Goal: Task Accomplishment & Management: Manage account settings

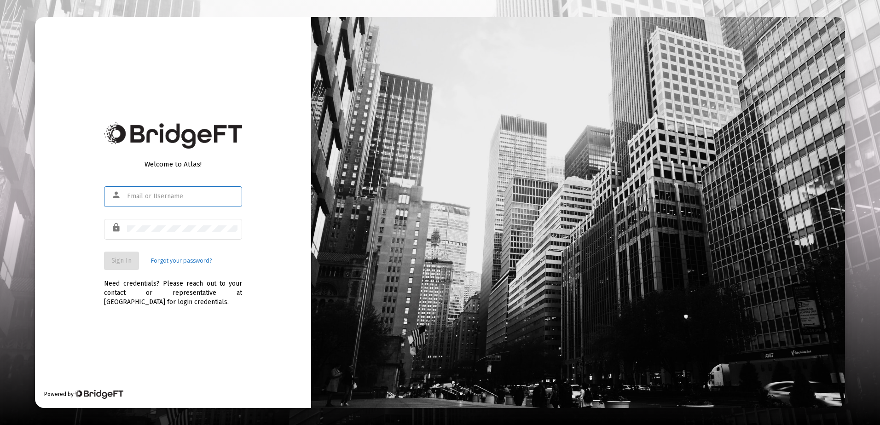
type input "[EMAIL_ADDRESS][DOMAIN_NAME]"
click at [128, 262] on span "Sign In" at bounding box center [121, 261] width 20 height 8
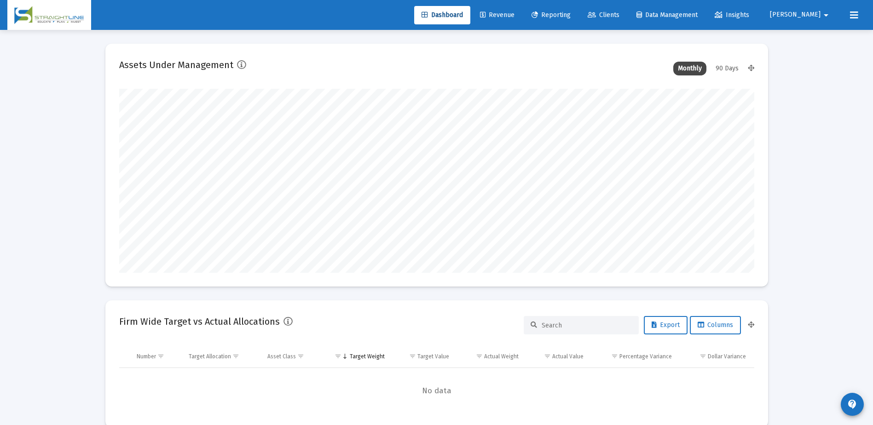
scroll to position [184, 342]
type input "[DATE]"
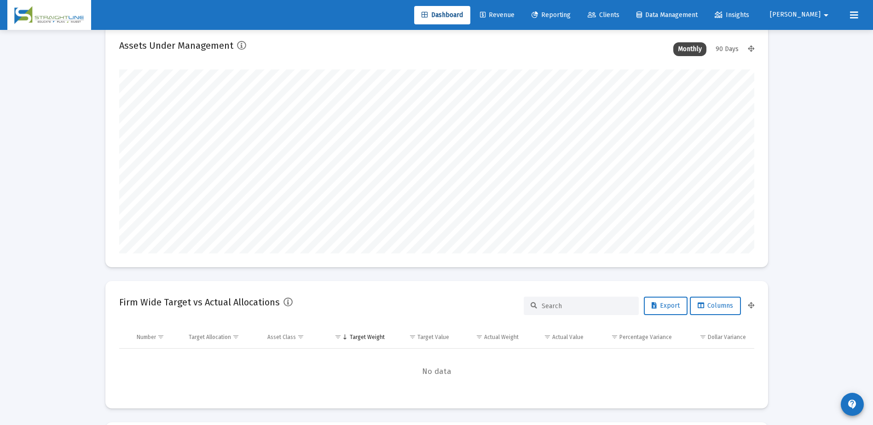
scroll to position [0, 0]
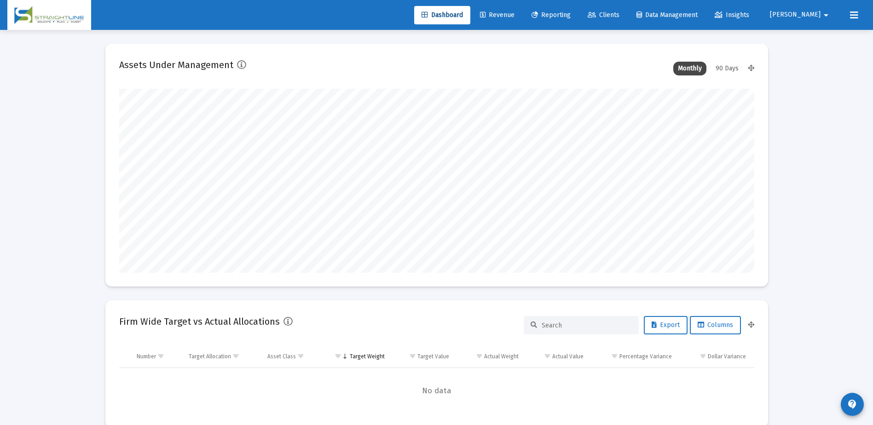
click at [627, 19] on link "Clients" at bounding box center [603, 15] width 46 height 18
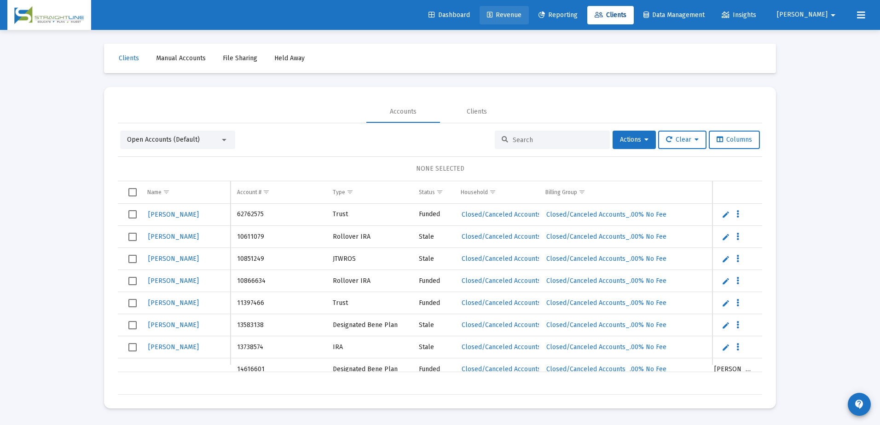
click at [522, 17] on span "Revenue" at bounding box center [504, 15] width 35 height 8
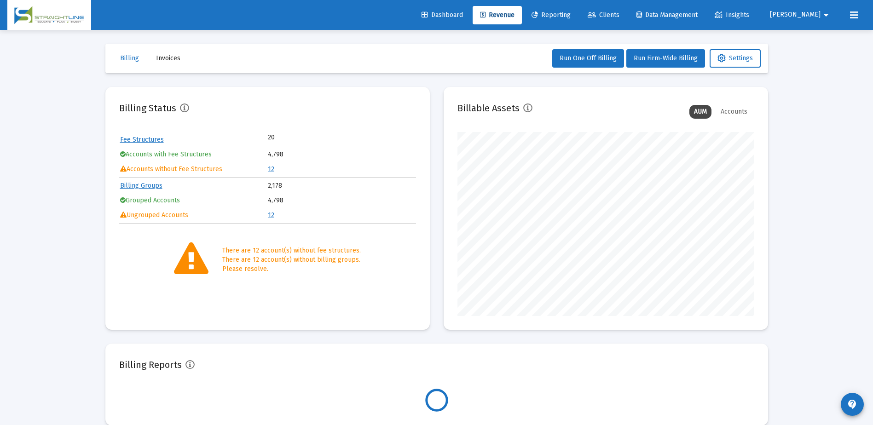
scroll to position [184, 297]
click at [733, 60] on span "Settings" at bounding box center [735, 58] width 35 height 8
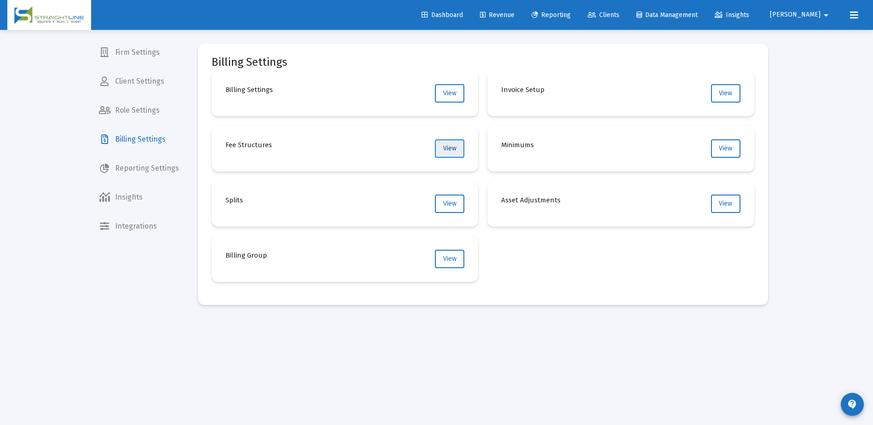
click at [452, 146] on span "View" at bounding box center [449, 149] width 13 height 8
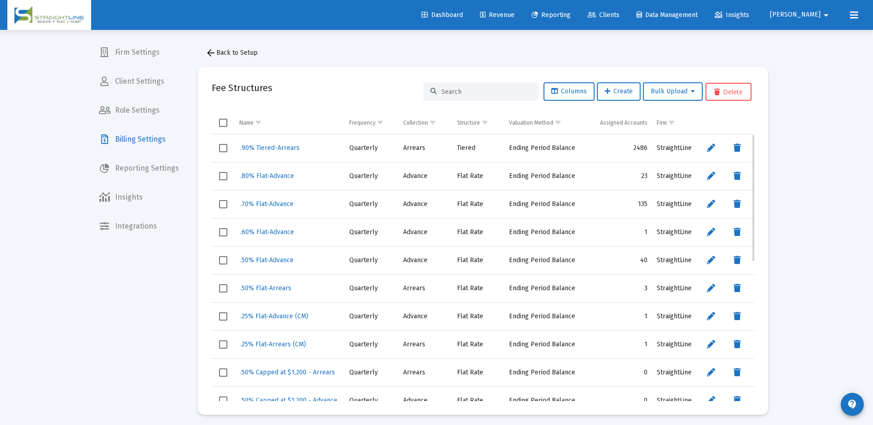
drag, startPoint x: 297, startPoint y: 178, endPoint x: 269, endPoint y: 177, distance: 28.6
click at [269, 177] on div ".80% Flat-Advance" at bounding box center [289, 175] width 101 height 13
click at [269, 177] on span ".80% Flat-Advance" at bounding box center [267, 176] width 54 height 8
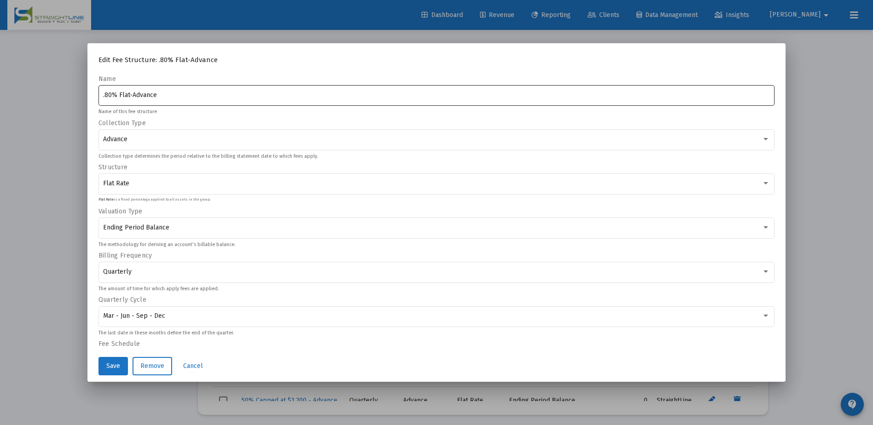
drag, startPoint x: 170, startPoint y: 90, endPoint x: 124, endPoint y: 92, distance: 45.6
click at [121, 92] on div ".80% Flat-Advance" at bounding box center [436, 95] width 667 height 23
drag, startPoint x: 155, startPoint y: 96, endPoint x: 96, endPoint y: 96, distance: 58.9
click at [99, 96] on div ".80% Flat-Advance" at bounding box center [437, 95] width 677 height 23
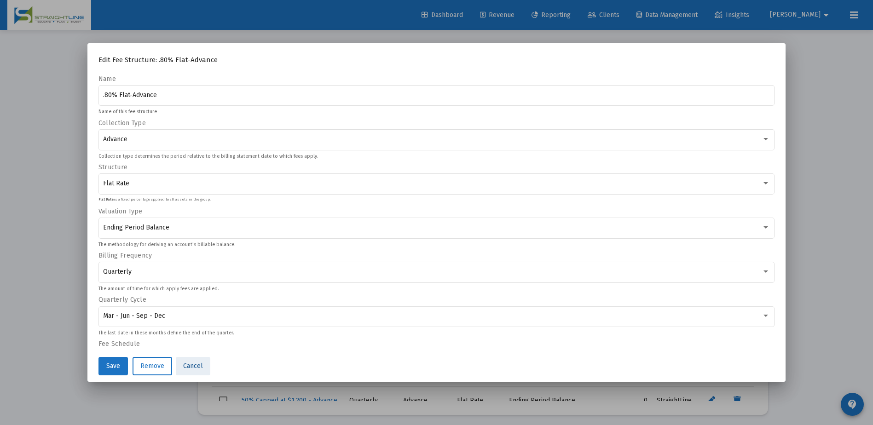
click at [196, 366] on span "Cancel" at bounding box center [193, 366] width 20 height 8
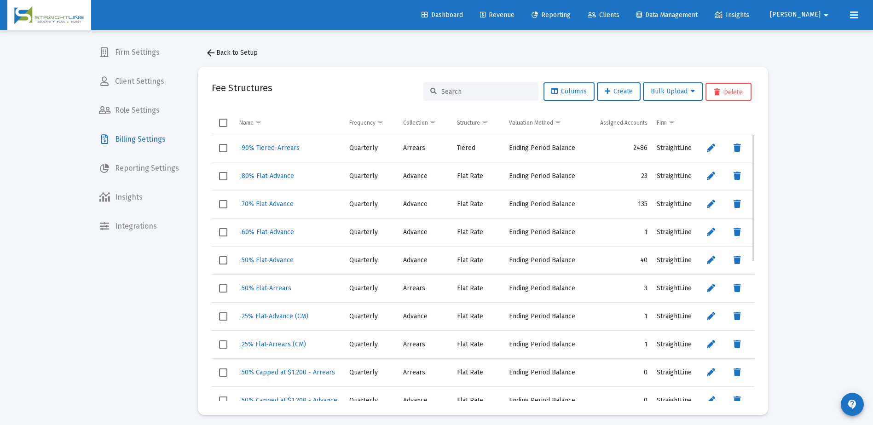
click at [300, 290] on div ".50% Flat-Arrears" at bounding box center [289, 288] width 101 height 13
click at [285, 287] on span ".50% Flat-Arrears" at bounding box center [265, 288] width 51 height 8
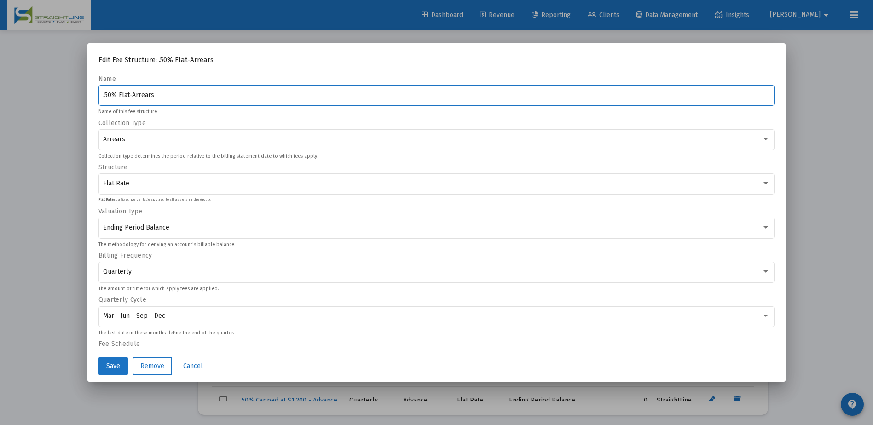
drag, startPoint x: 168, startPoint y: 95, endPoint x: 98, endPoint y: 94, distance: 70.9
click at [99, 94] on div ".50% Flat-Arrears" at bounding box center [437, 95] width 677 height 23
click at [199, 365] on span "Cancel" at bounding box center [193, 366] width 20 height 8
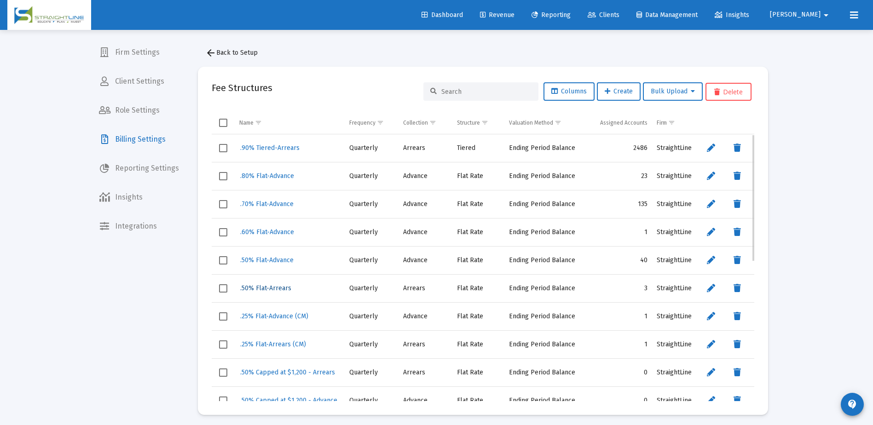
click at [273, 288] on span ".50% Flat-Arrears" at bounding box center [265, 288] width 51 height 8
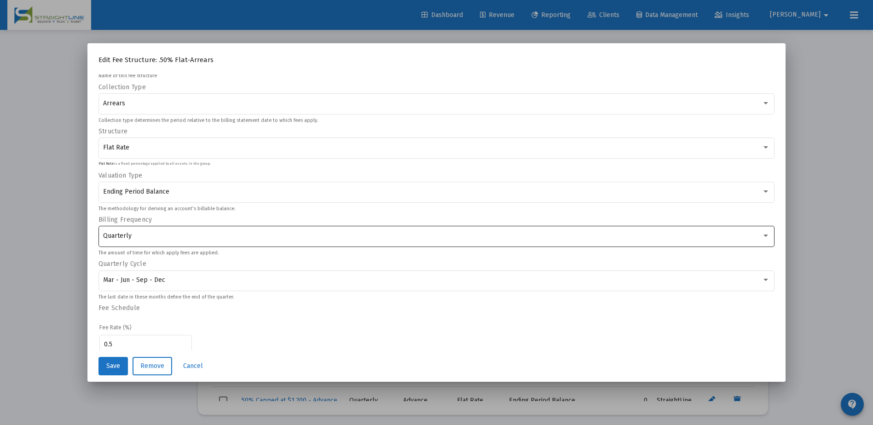
scroll to position [46, 0]
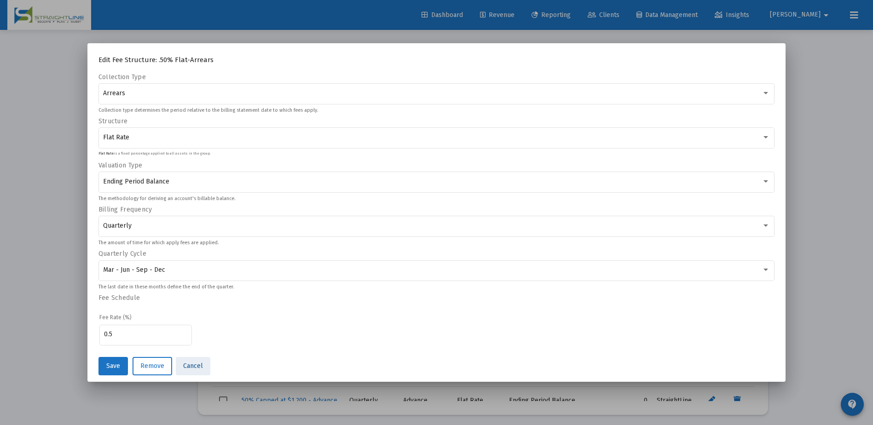
click at [197, 367] on span "Cancel" at bounding box center [193, 366] width 20 height 8
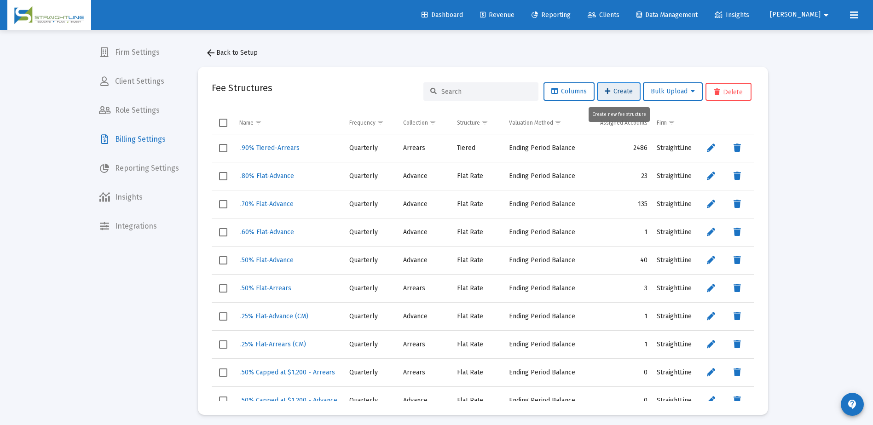
click at [606, 92] on icon at bounding box center [608, 91] width 6 height 6
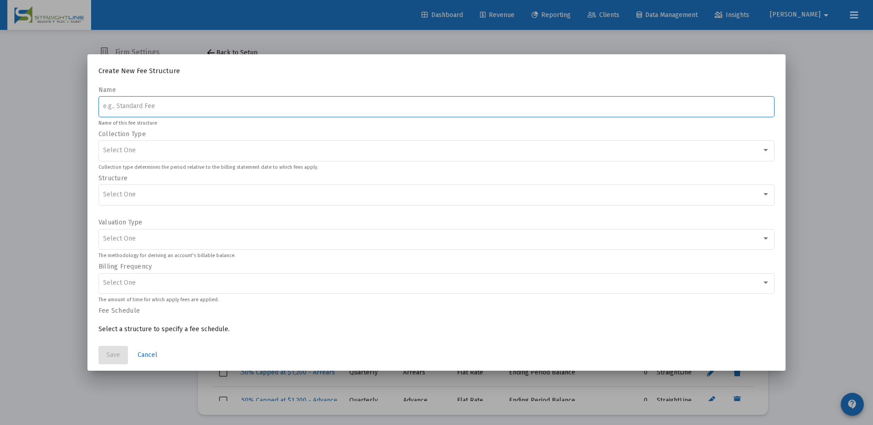
paste input ".50% Flat-Arrears"
click at [105, 107] on input ".50% Flat-Arrears" at bounding box center [436, 106] width 667 height 7
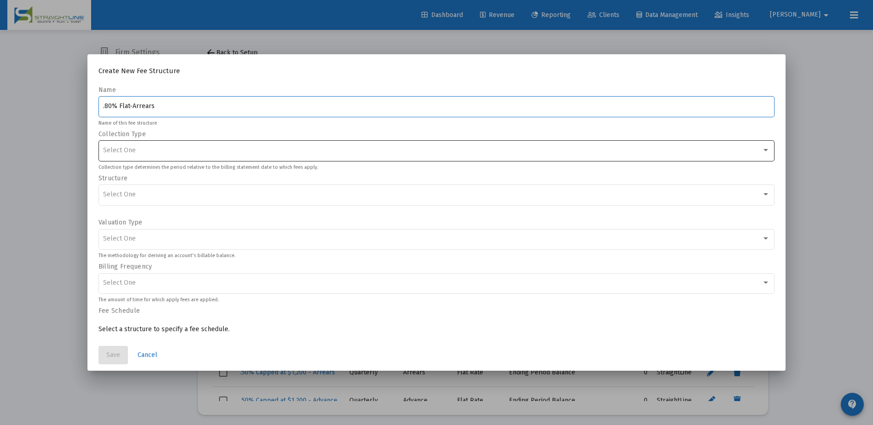
type input ".80% Flat-Arrears"
click at [139, 152] on div "Select One" at bounding box center [432, 150] width 659 height 7
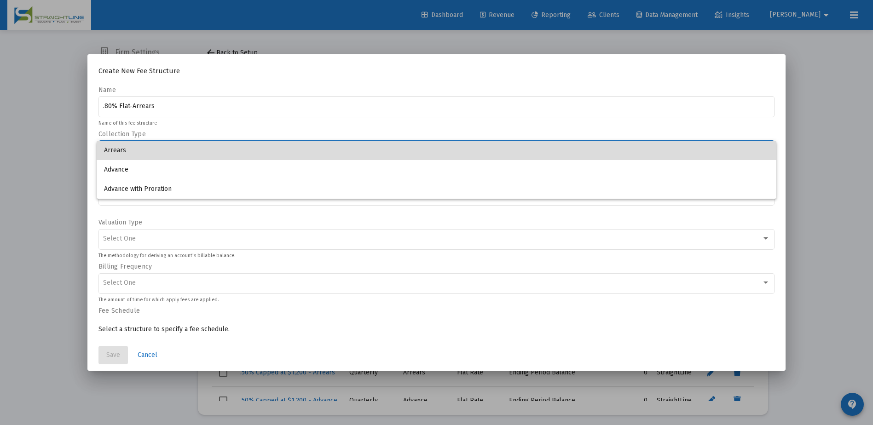
click at [139, 152] on span "Arrears" at bounding box center [436, 150] width 665 height 19
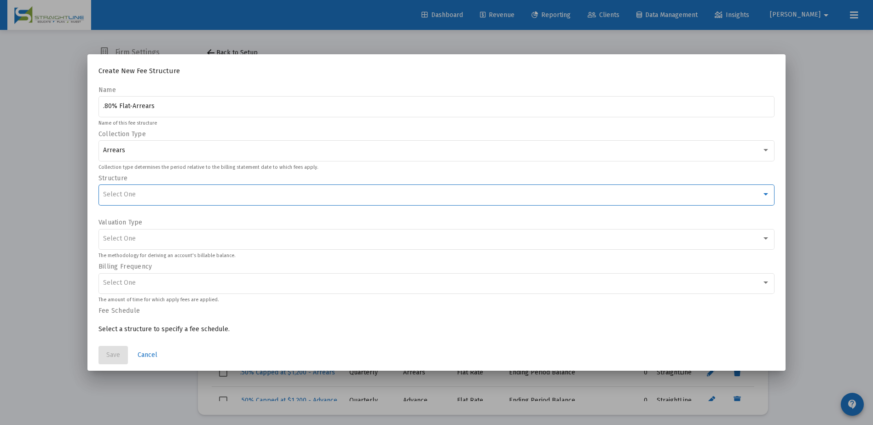
click at [145, 194] on div "Select One" at bounding box center [432, 194] width 659 height 7
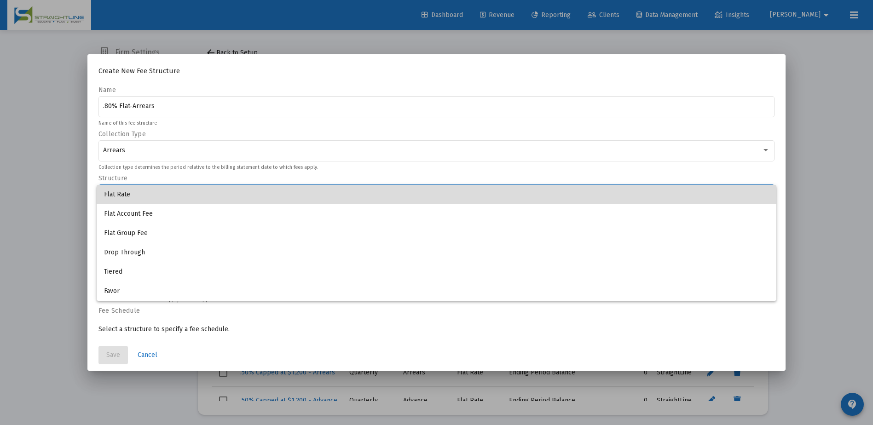
click at [145, 194] on span "Flat Rate" at bounding box center [436, 194] width 665 height 19
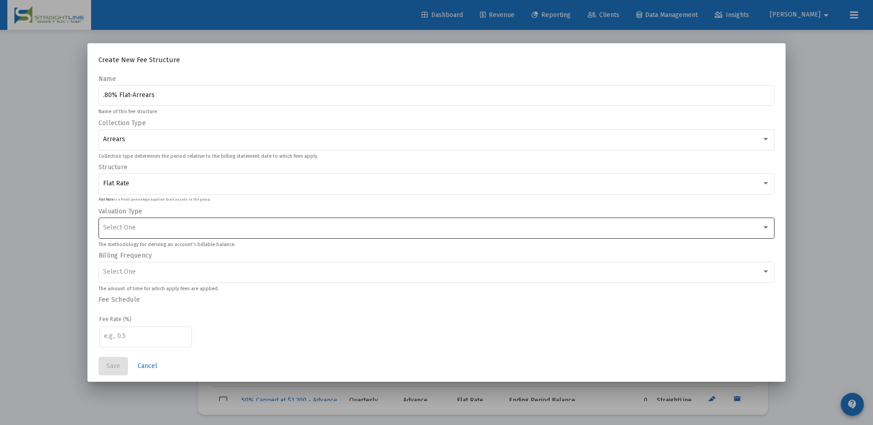
click at [146, 232] on div "Select One" at bounding box center [436, 227] width 667 height 23
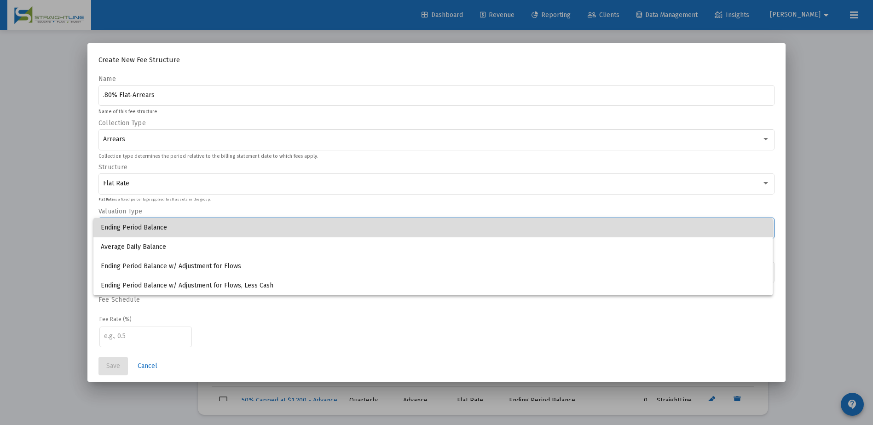
click at [147, 232] on span "Ending Period Balance" at bounding box center [433, 227] width 665 height 19
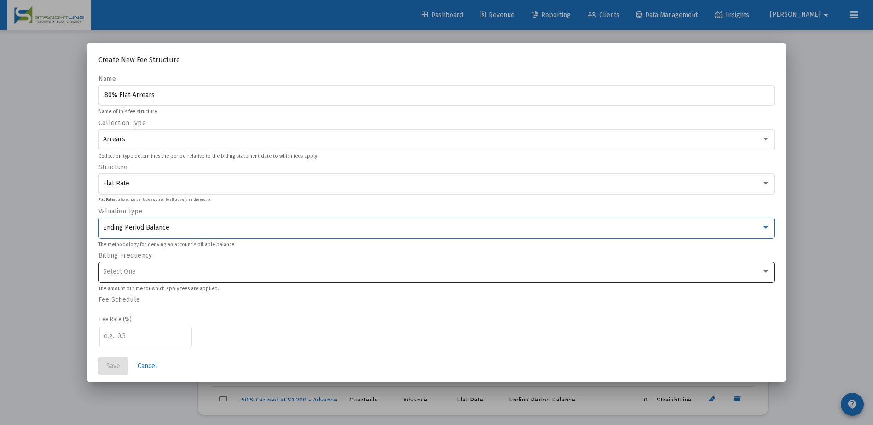
click at [156, 280] on div "Select One" at bounding box center [436, 272] width 667 height 23
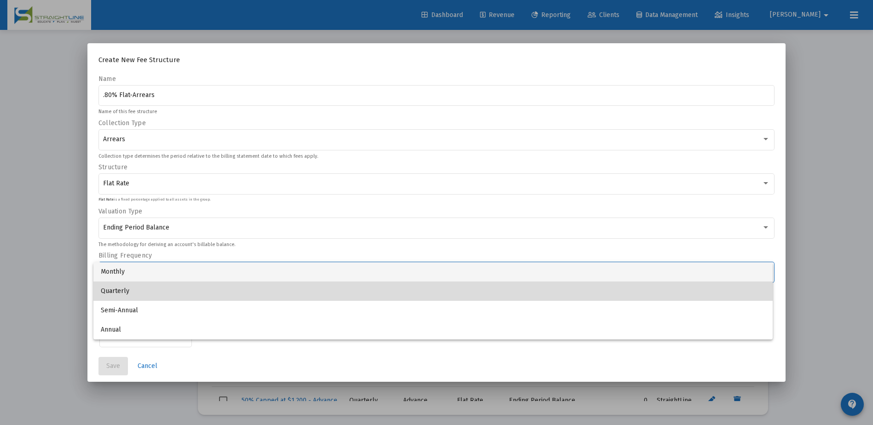
click at [146, 292] on span "Quarterly" at bounding box center [433, 291] width 665 height 19
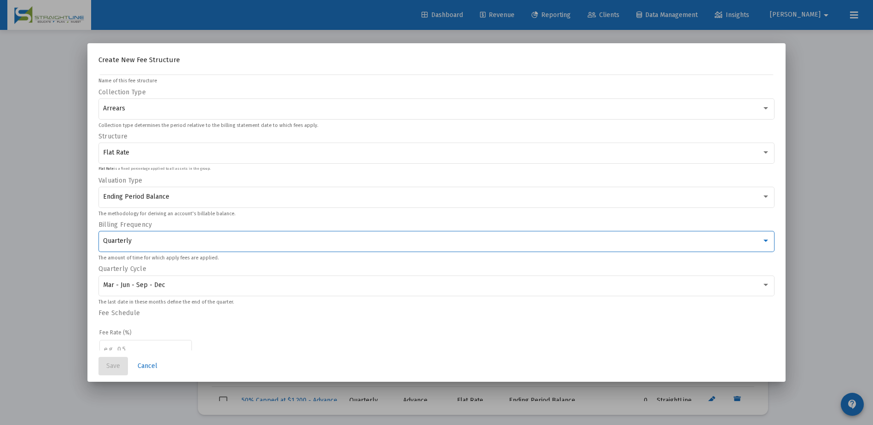
scroll to position [54, 0]
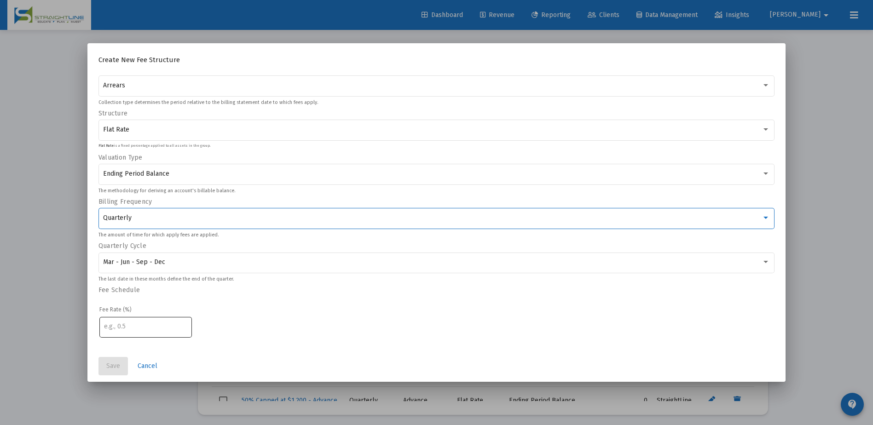
click at [125, 333] on div at bounding box center [145, 326] width 83 height 23
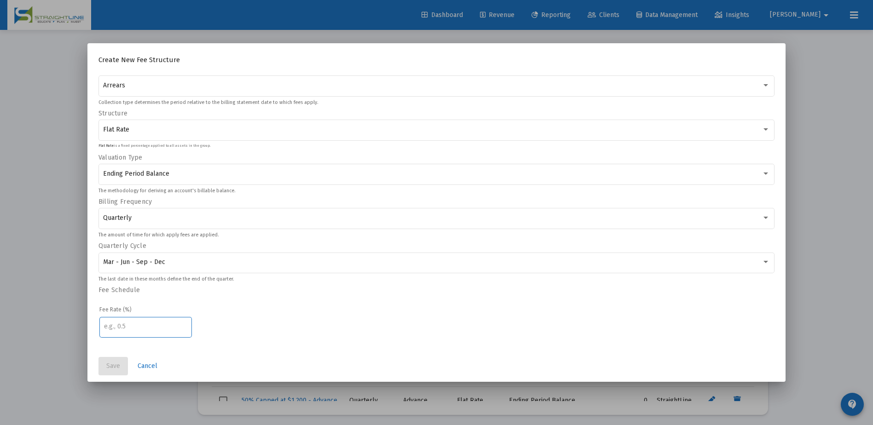
click at [127, 329] on input "number" at bounding box center [145, 326] width 83 height 7
type input ".80"
click at [111, 363] on span "Save" at bounding box center [113, 366] width 14 height 8
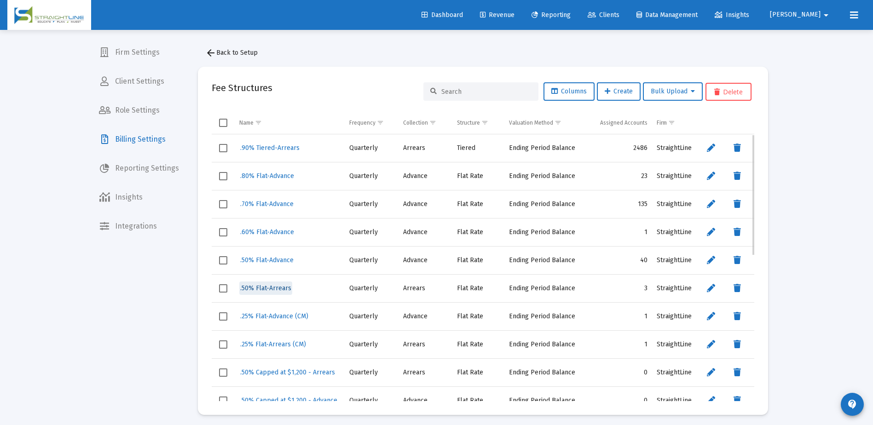
click at [277, 291] on span ".50% Flat-Arrears" at bounding box center [265, 288] width 51 height 8
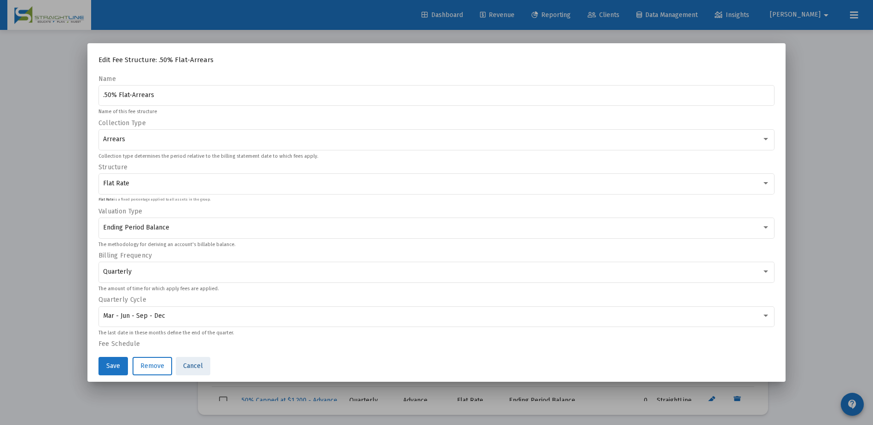
click at [195, 370] on span "Cancel" at bounding box center [193, 366] width 20 height 8
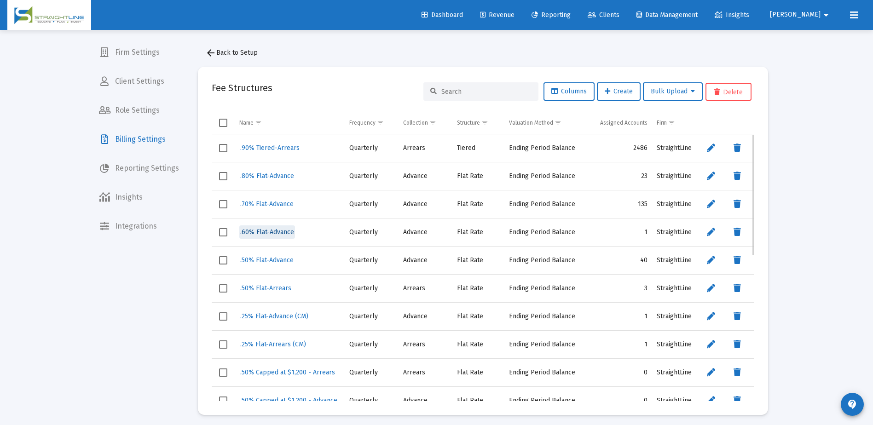
click at [276, 230] on span ".60% Flat-Advance" at bounding box center [267, 232] width 54 height 8
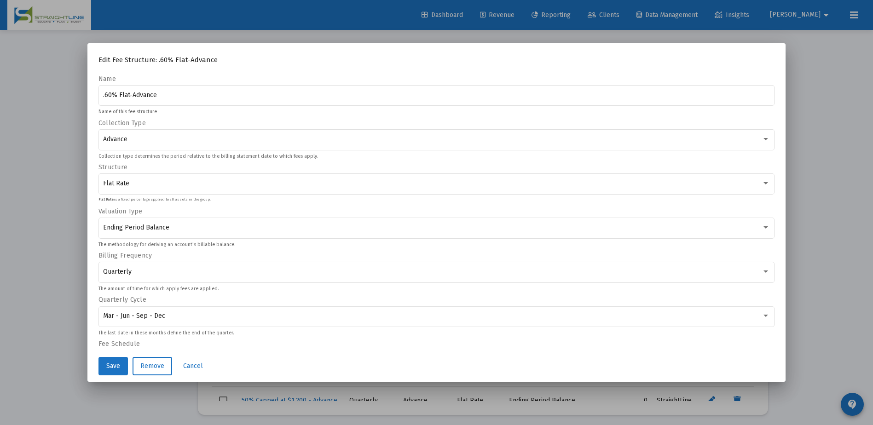
click at [26, 260] on div at bounding box center [436, 212] width 873 height 425
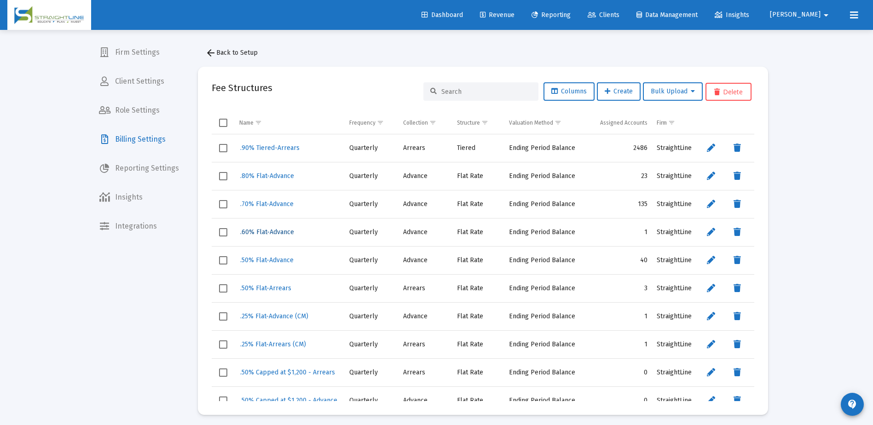
scroll to position [4, 0]
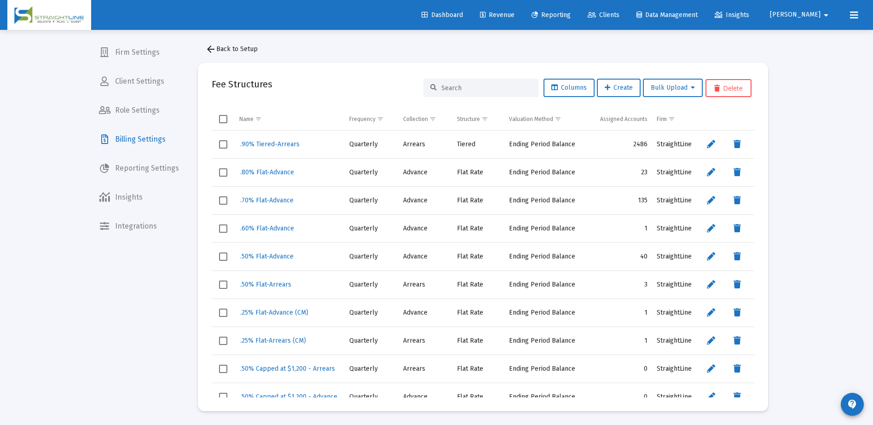
click at [823, 191] on div "Loading... Firm Settings Client Settings Role Settings Billing Settings Reporti…" at bounding box center [436, 210] width 873 height 429
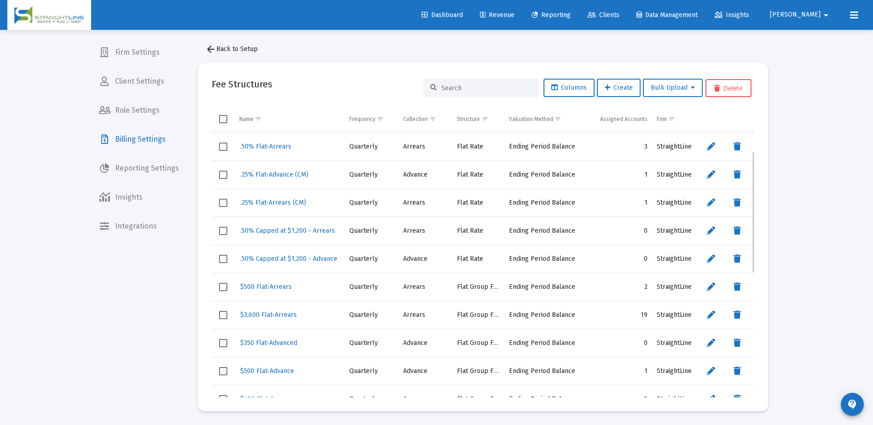
scroll to position [184, 0]
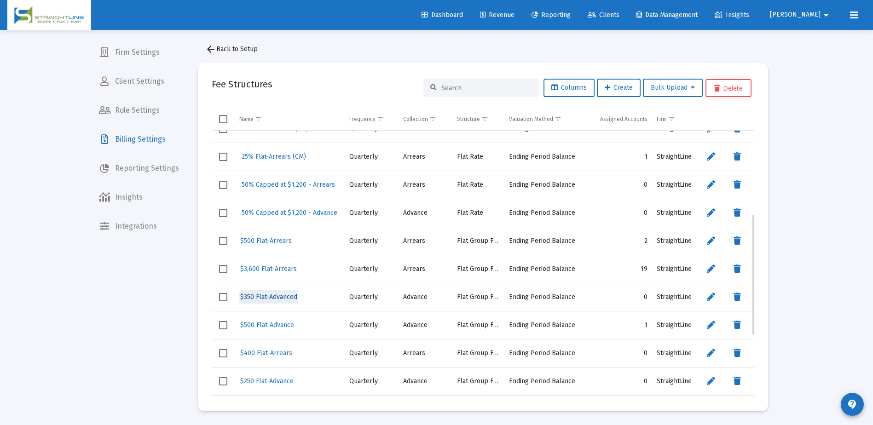
click at [287, 298] on span "$350 Flat-Advanced" at bounding box center [268, 297] width 57 height 8
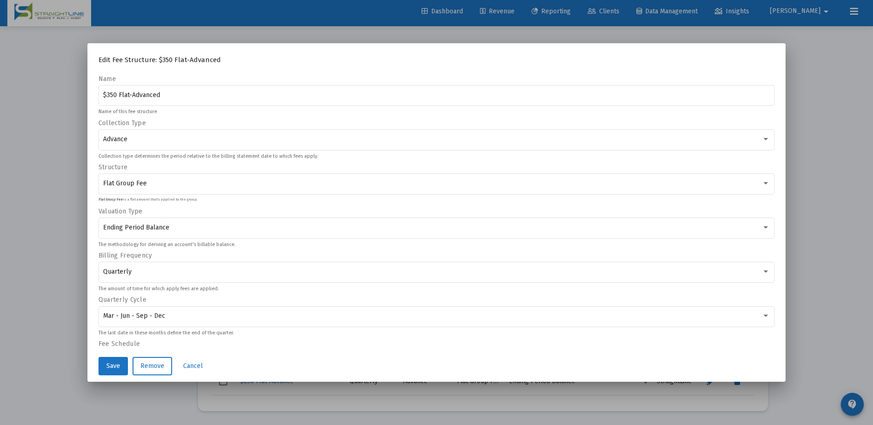
scroll to position [0, 0]
click at [192, 365] on span "Cancel" at bounding box center [193, 366] width 20 height 8
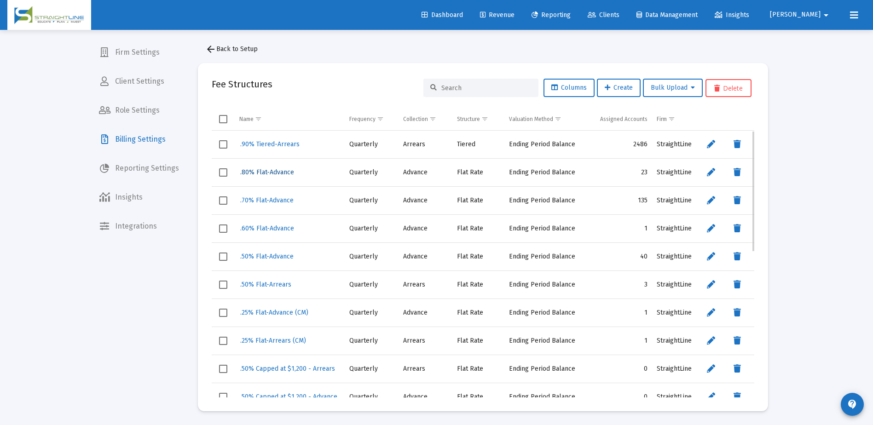
drag, startPoint x: 283, startPoint y: 174, endPoint x: 315, endPoint y: 194, distance: 37.6
click at [315, 194] on tbody ".90% Tiered-Arrears Quarterly Arrears Tiered Ending Period Balance 2486 Straigh…" at bounding box center [483, 426] width 543 height 590
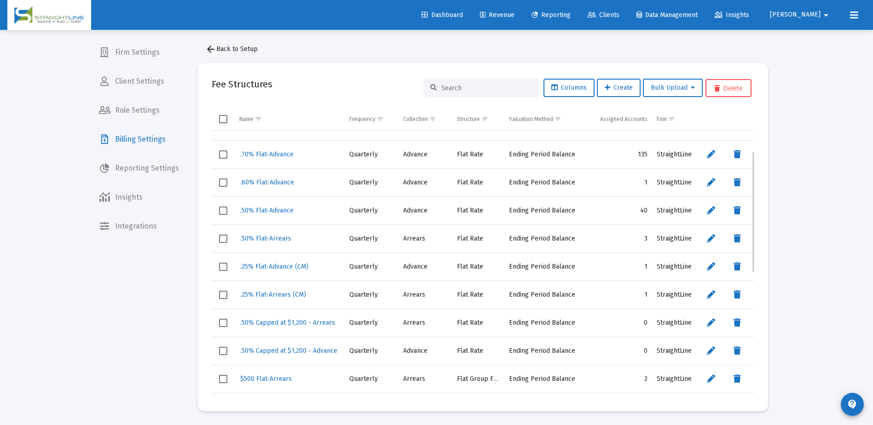
scroll to position [322, 0]
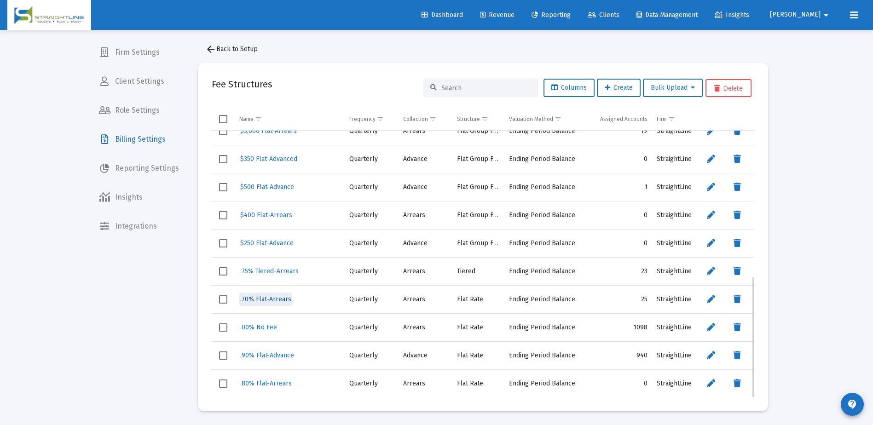
click at [265, 300] on span ".70% Flat-Arrears" at bounding box center [265, 300] width 51 height 8
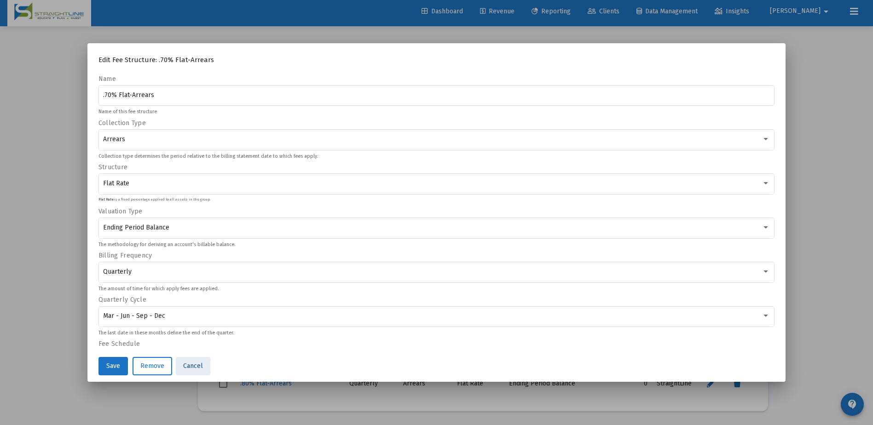
click at [197, 370] on span "Cancel" at bounding box center [193, 366] width 20 height 8
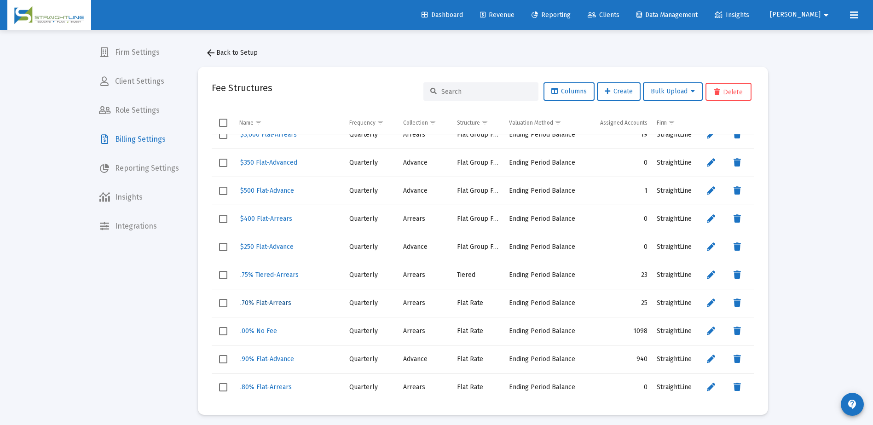
scroll to position [4, 0]
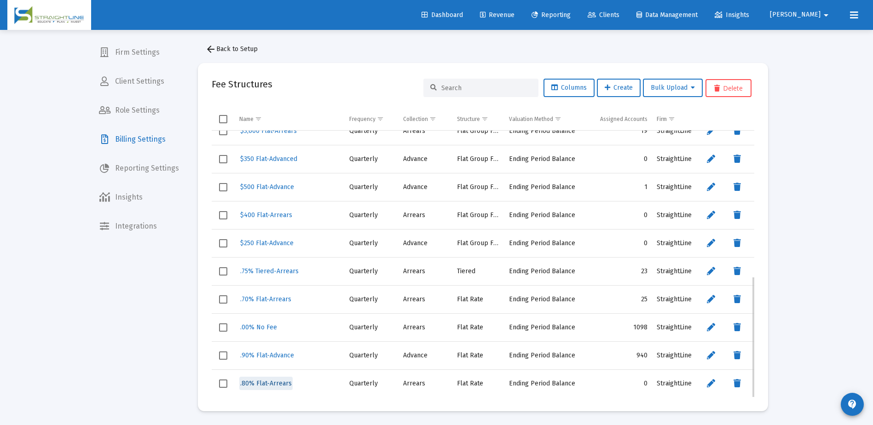
click at [270, 381] on span ".80% Flat-Arrears" at bounding box center [266, 384] width 52 height 8
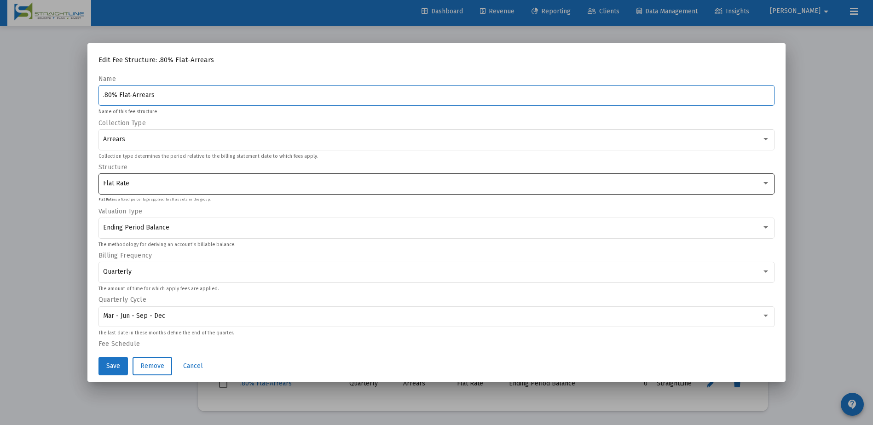
click at [139, 185] on div "Flat Rate" at bounding box center [432, 183] width 659 height 7
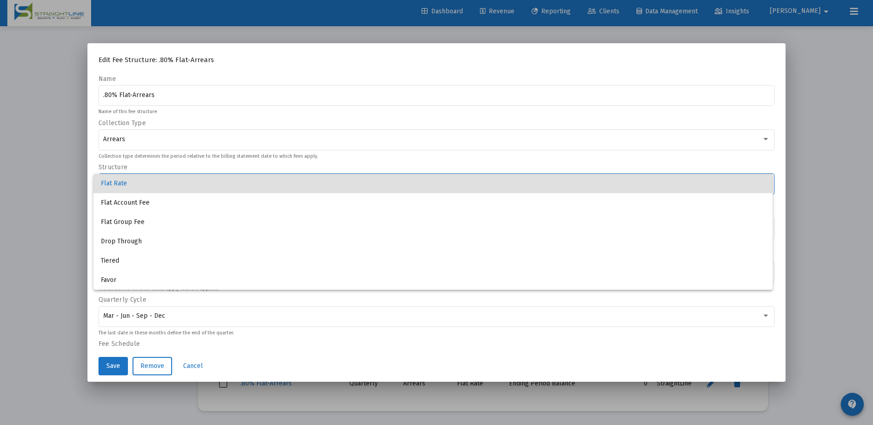
click at [58, 162] on div at bounding box center [436, 212] width 873 height 425
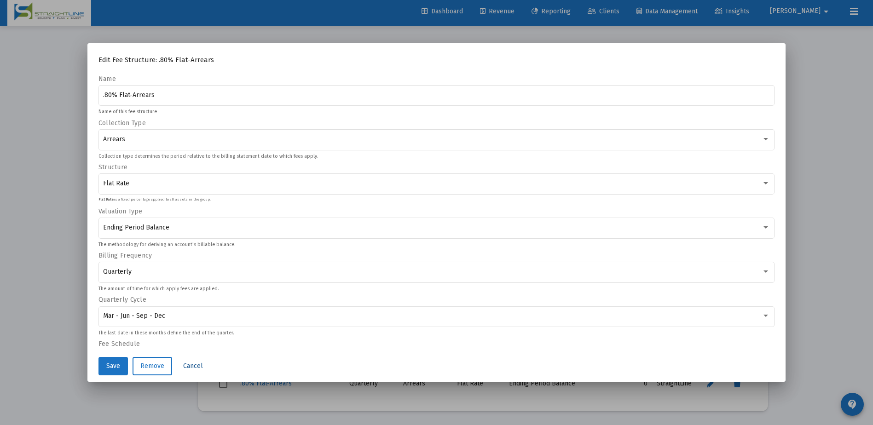
drag, startPoint x: 199, startPoint y: 366, endPoint x: 147, endPoint y: 385, distance: 54.7
click at [153, 387] on div "Edit Fee Structure: .80% Flat-Arrears Name .80% Flat-Arrears Name of this fee s…" at bounding box center [436, 212] width 873 height 425
click at [115, 370] on span "Save" at bounding box center [113, 366] width 14 height 8
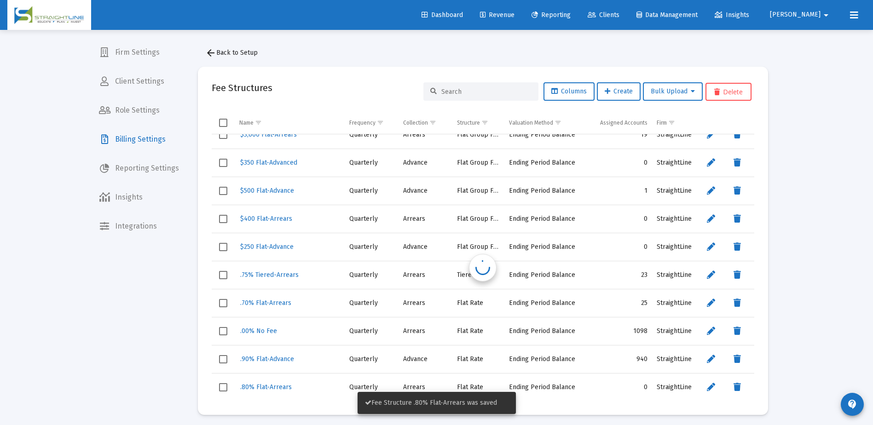
scroll to position [4, 0]
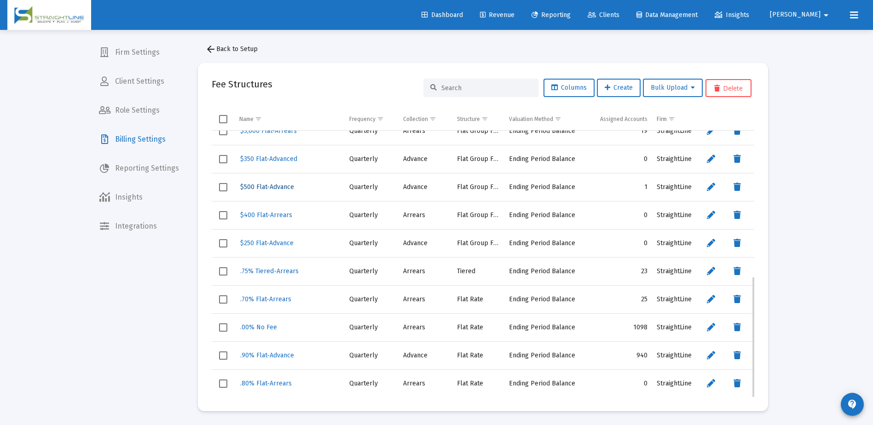
click at [269, 190] on span "$500 Flat-Advance" at bounding box center [267, 187] width 54 height 8
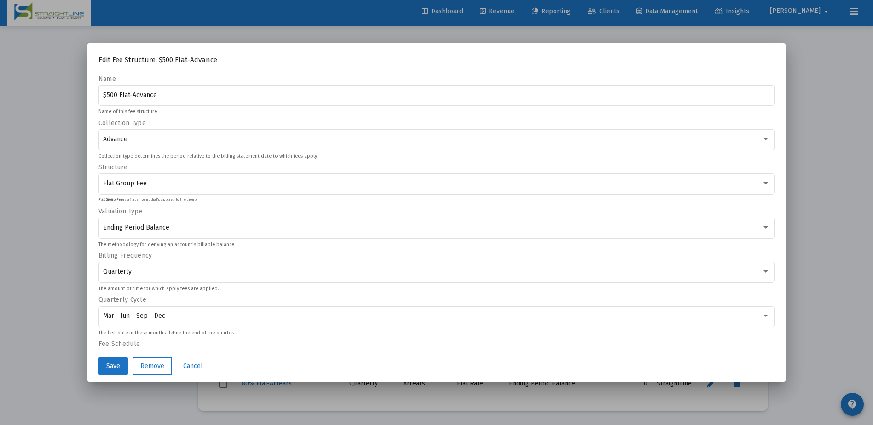
scroll to position [0, 0]
click at [193, 365] on span "Cancel" at bounding box center [193, 366] width 20 height 8
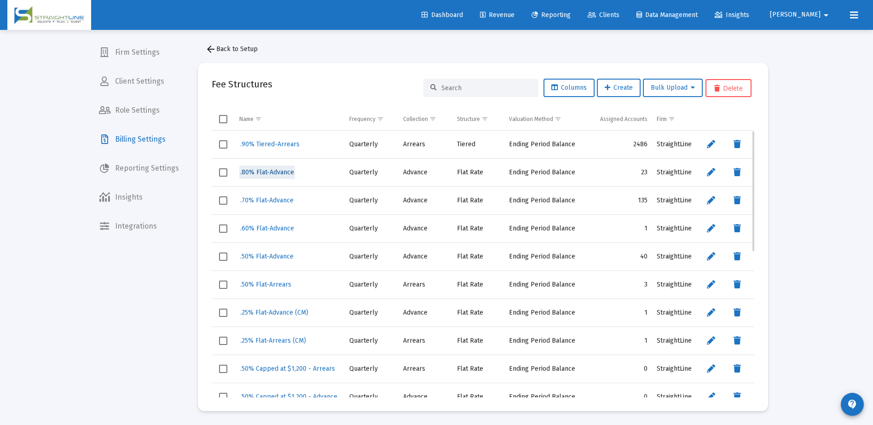
click at [289, 172] on span ".80% Flat-Advance" at bounding box center [267, 172] width 54 height 8
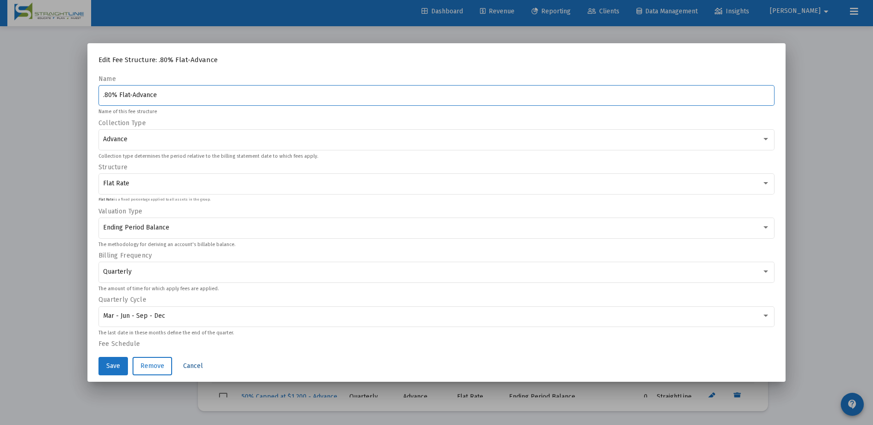
click at [197, 365] on span "Cancel" at bounding box center [193, 366] width 20 height 8
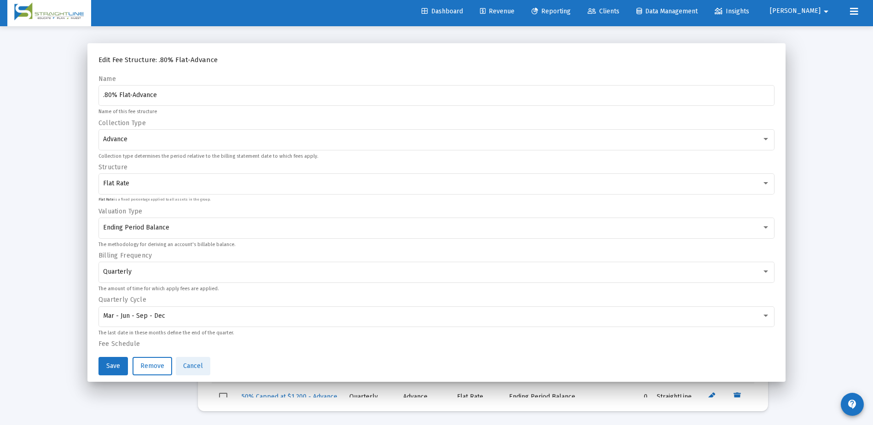
scroll to position [4, 0]
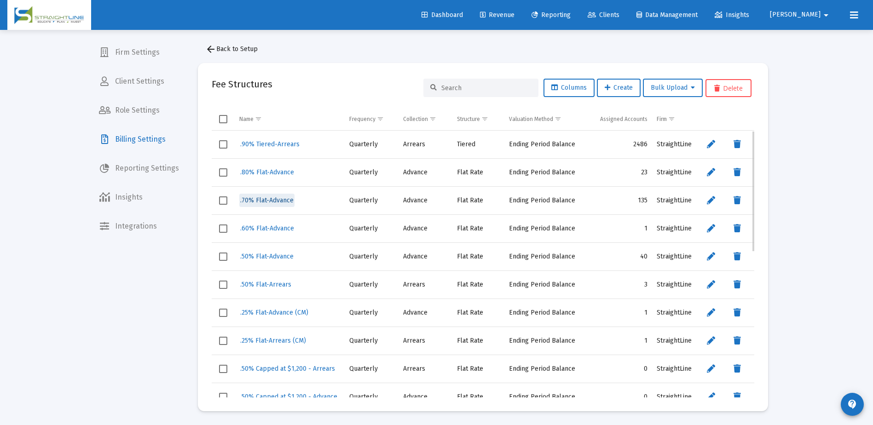
click at [281, 202] on span ".70% Flat-Advance" at bounding box center [266, 201] width 53 height 8
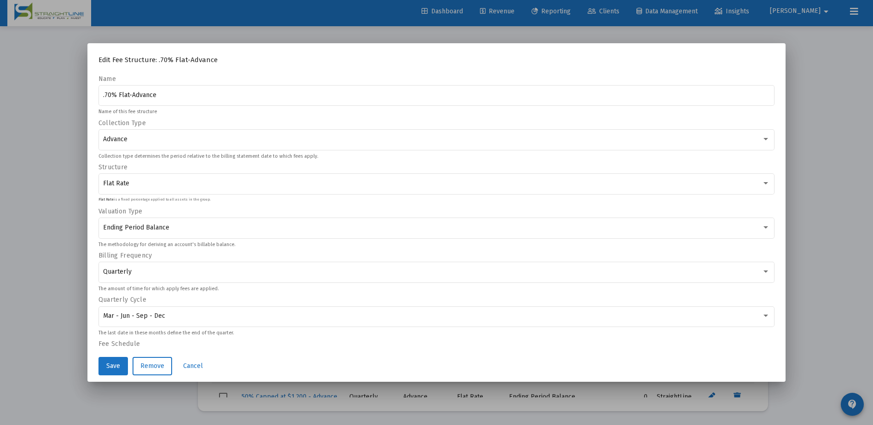
scroll to position [0, 0]
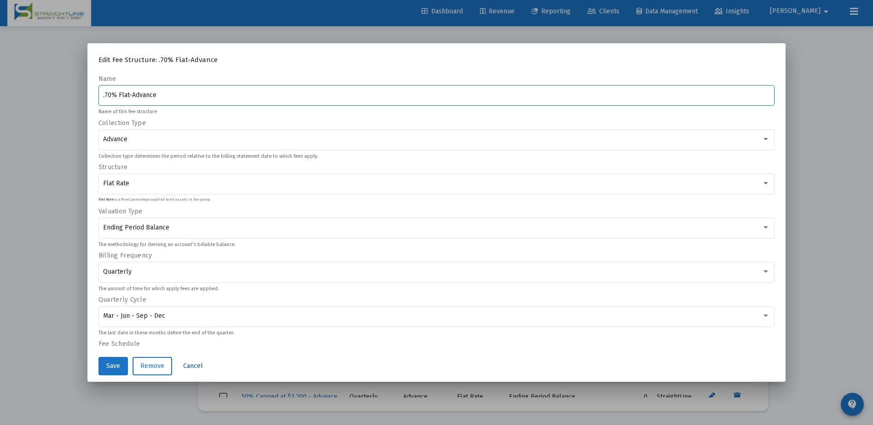
click at [195, 368] on span "Cancel" at bounding box center [193, 366] width 20 height 8
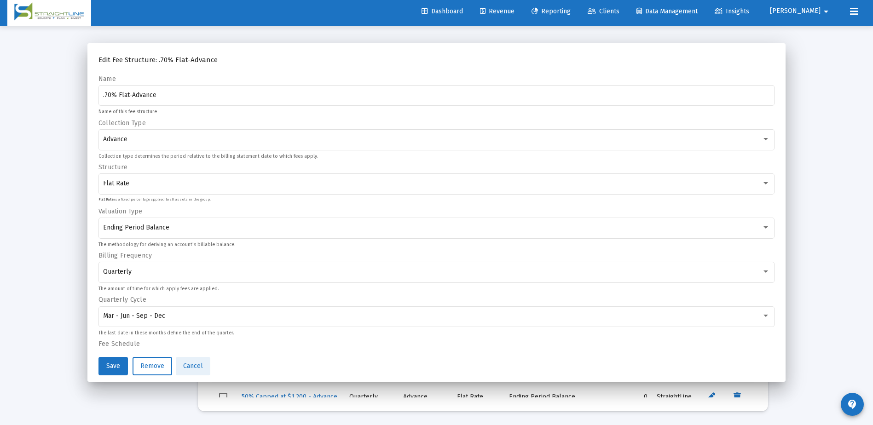
scroll to position [4, 0]
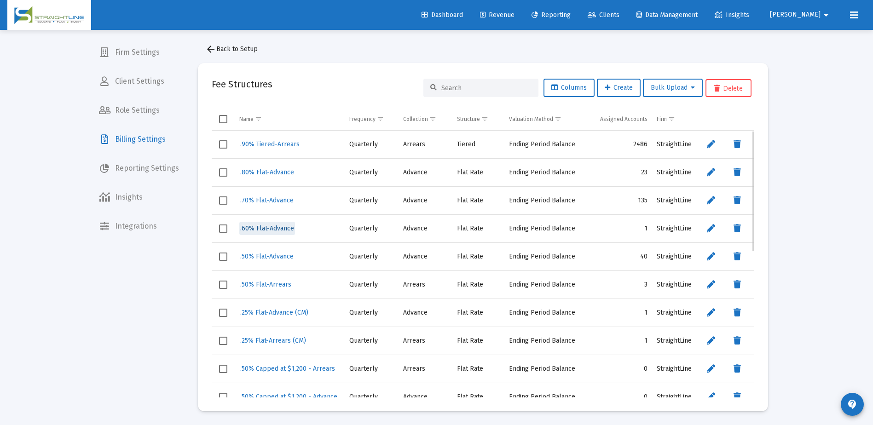
click at [280, 228] on span ".60% Flat-Advance" at bounding box center [267, 229] width 54 height 8
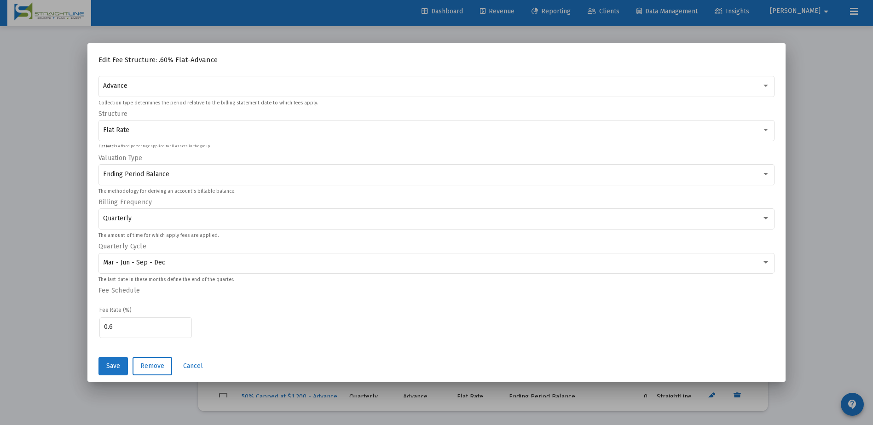
scroll to position [54, 0]
click at [194, 368] on span "Cancel" at bounding box center [193, 366] width 20 height 8
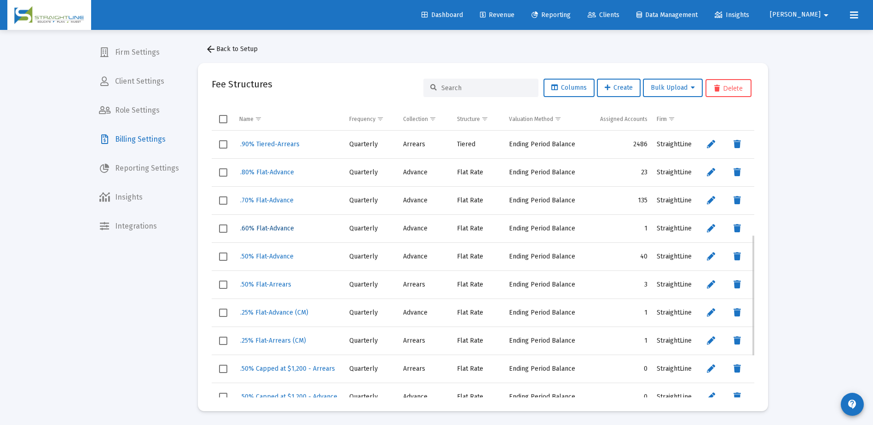
scroll to position [276, 0]
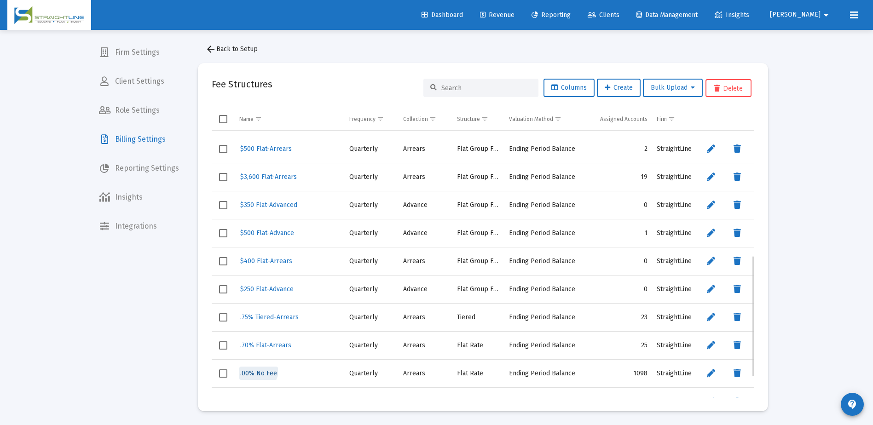
click at [257, 371] on span ".00% No Fee" at bounding box center [258, 374] width 37 height 8
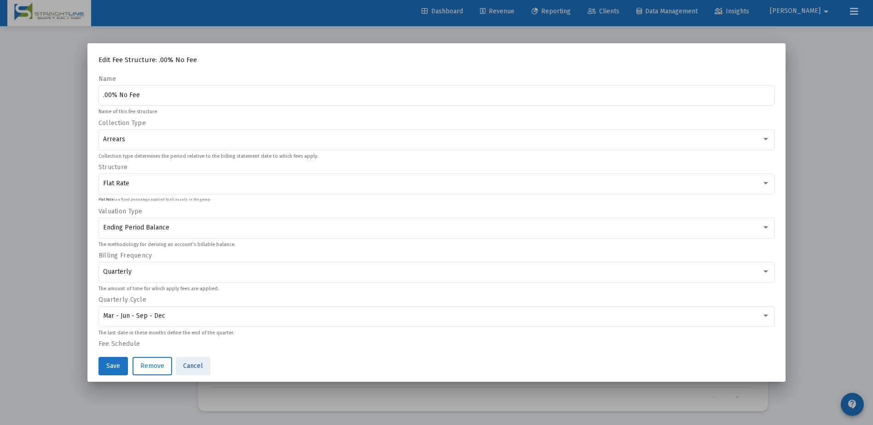
click at [191, 368] on span "Cancel" at bounding box center [193, 366] width 20 height 8
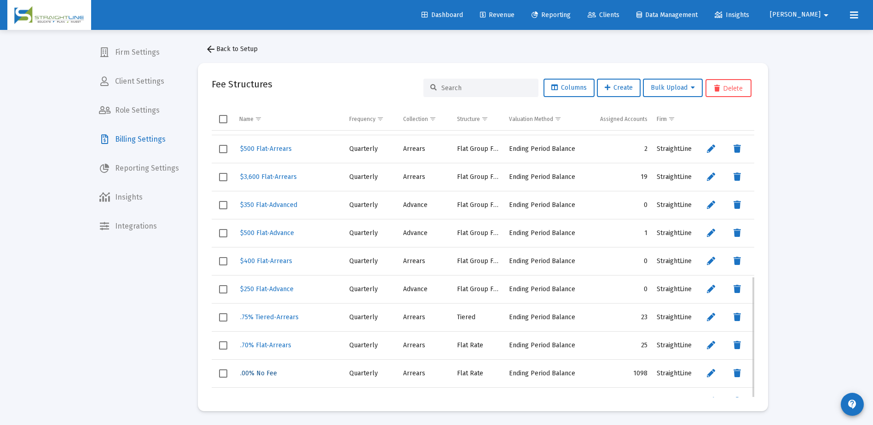
scroll to position [322, 0]
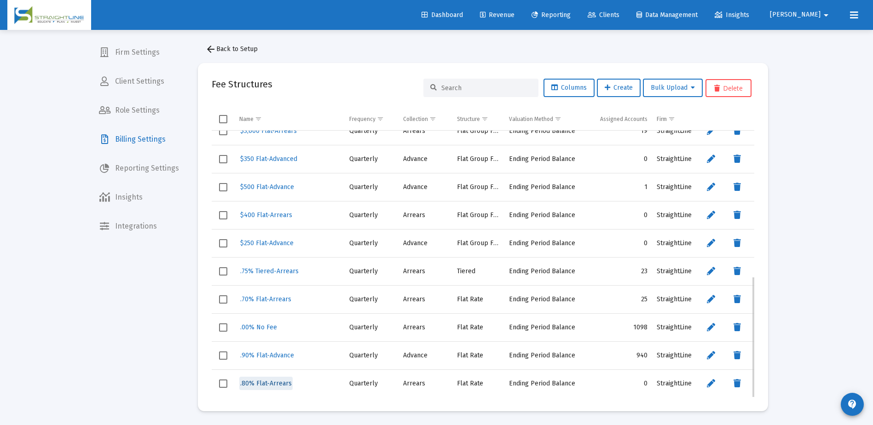
click at [278, 386] on span ".80% Flat-Arrears" at bounding box center [266, 384] width 52 height 8
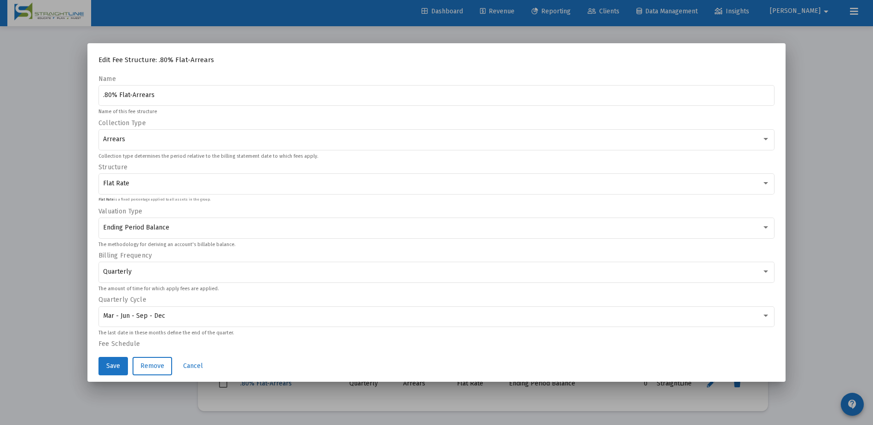
scroll to position [0, 0]
drag, startPoint x: 188, startPoint y: 365, endPoint x: 231, endPoint y: 336, distance: 51.7
click at [229, 338] on app-billing-create-edit-fee-id "Edit Fee Structure: .80% Flat-Arrears Name .80% Flat-Arrears Name of this fee s…" at bounding box center [437, 218] width 677 height 328
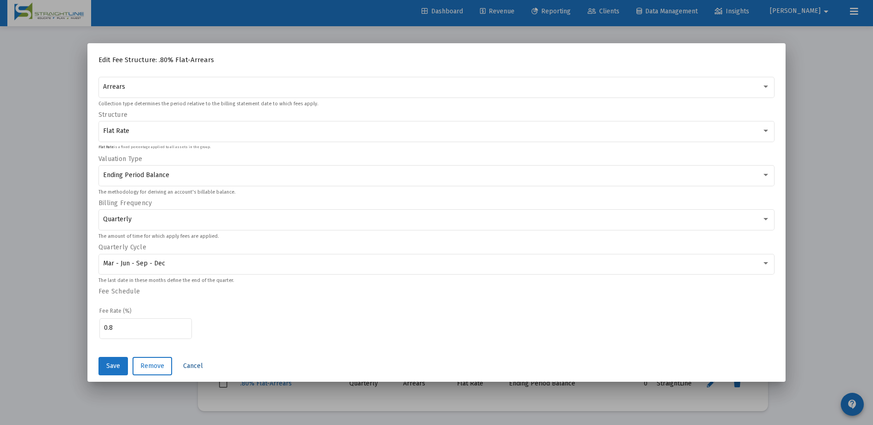
scroll to position [54, 0]
click at [195, 365] on span "Cancel" at bounding box center [193, 366] width 20 height 8
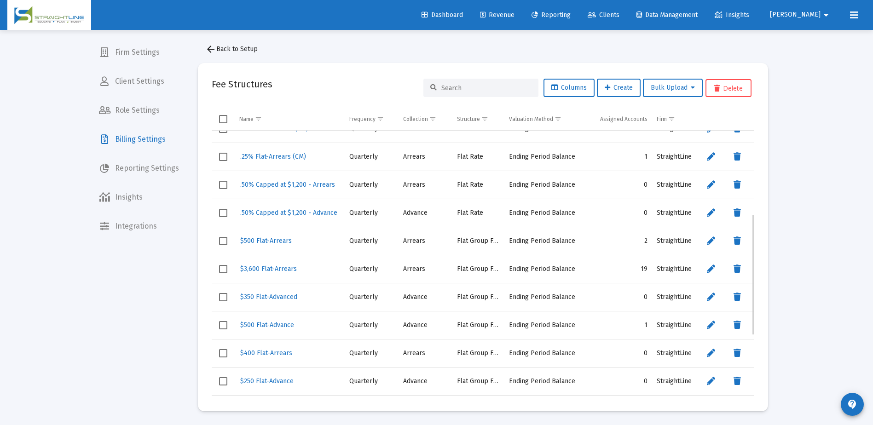
scroll to position [322, 0]
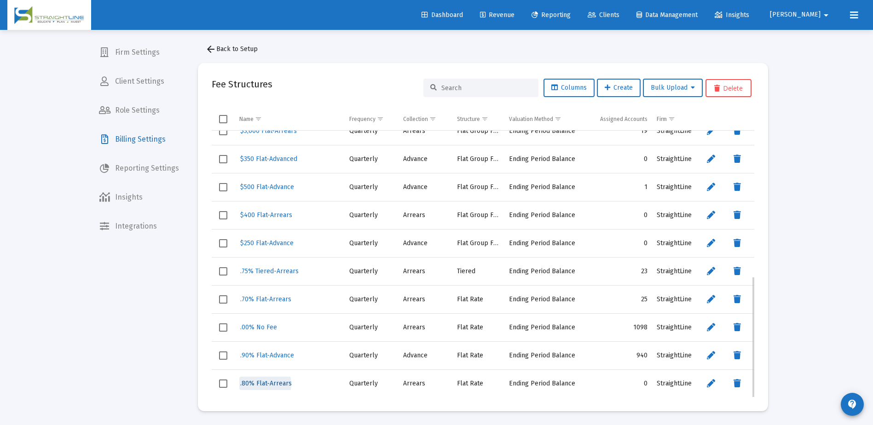
click at [261, 384] on span ".80% Flat-Arrears" at bounding box center [266, 384] width 52 height 8
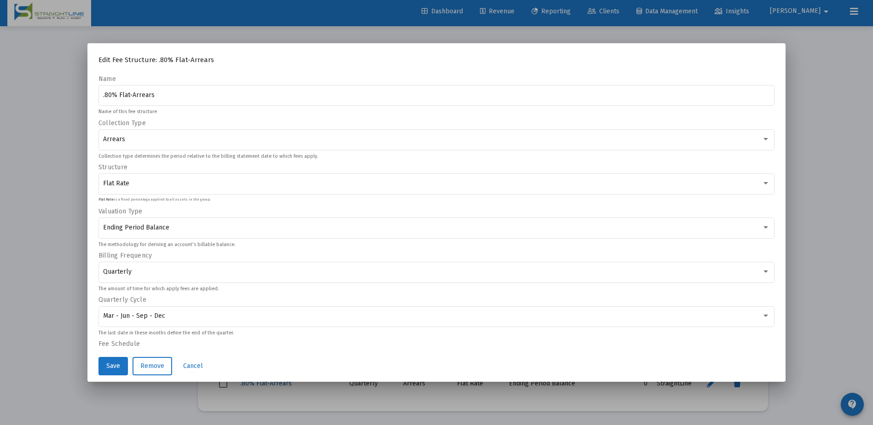
scroll to position [0, 0]
click at [196, 365] on span "Cancel" at bounding box center [193, 366] width 20 height 8
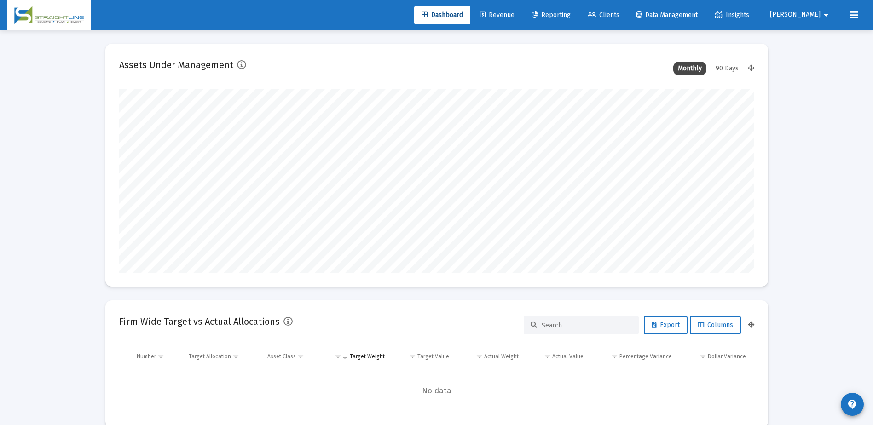
scroll to position [184, 342]
type input "[DATE]"
click at [515, 16] on span "Revenue" at bounding box center [497, 15] width 35 height 8
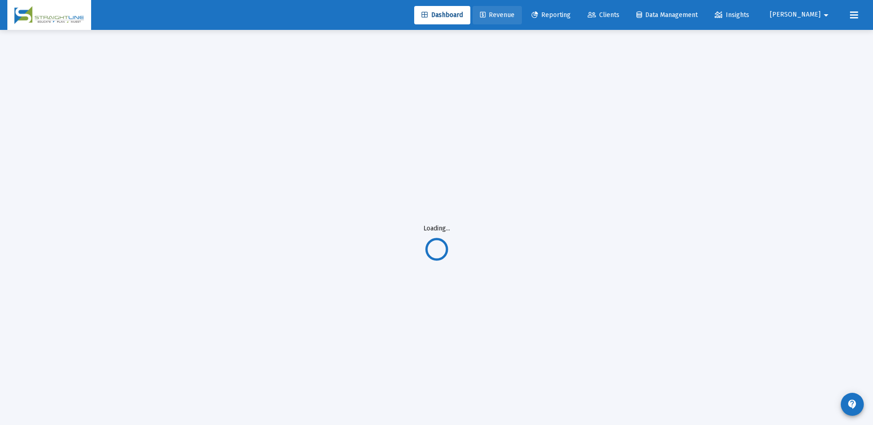
scroll to position [0, 0]
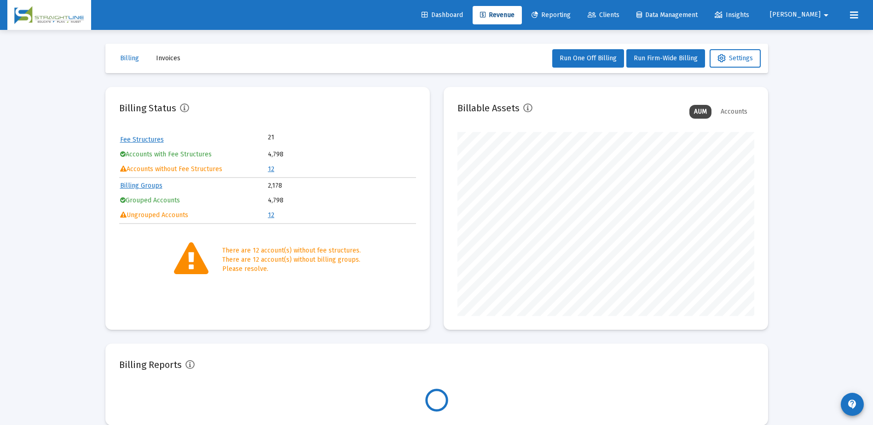
scroll to position [184, 297]
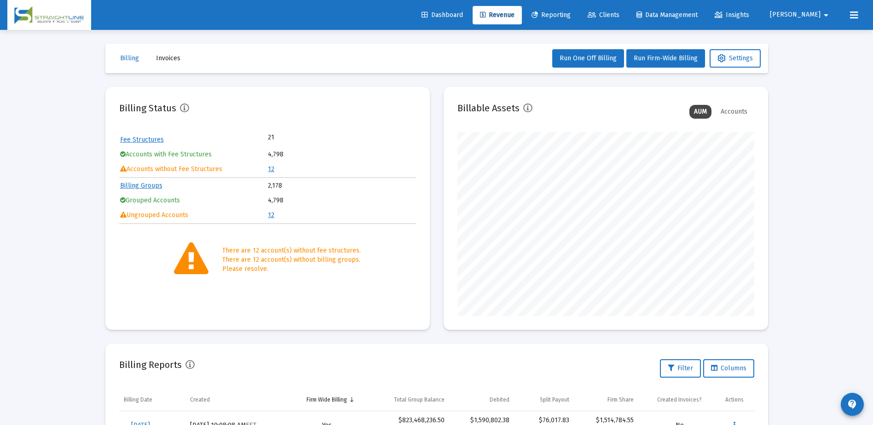
click at [270, 168] on link "12" at bounding box center [271, 169] width 6 height 8
